Goal: Transaction & Acquisition: Purchase product/service

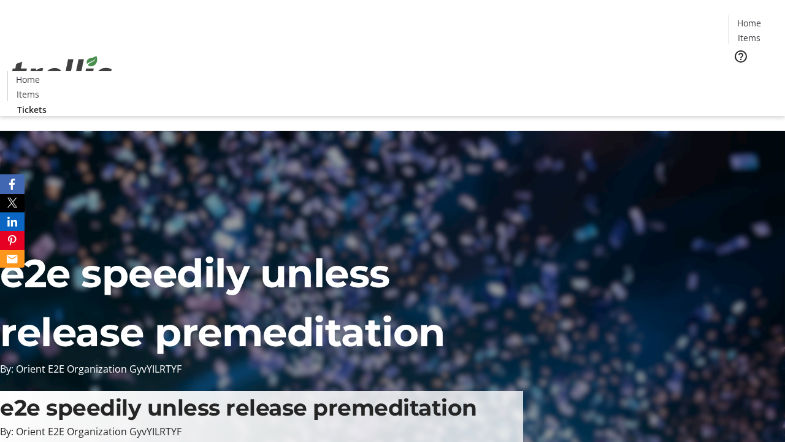
click at [739, 71] on span "Tickets" at bounding box center [753, 77] width 29 height 13
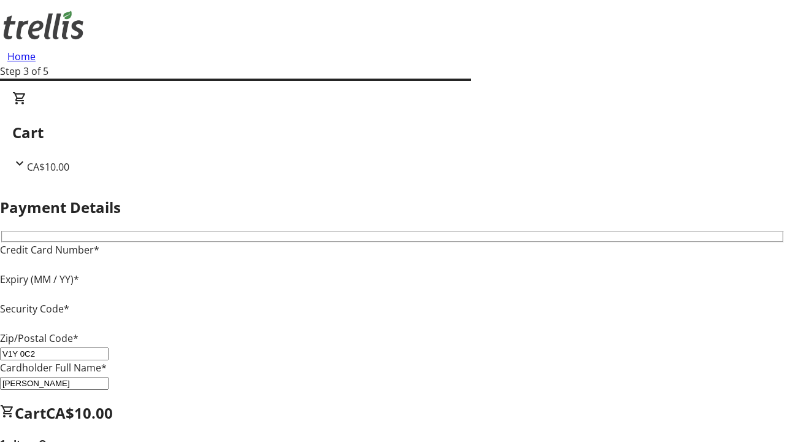
type input "V1Y 0C2"
